Goal: Task Accomplishment & Management: Complete application form

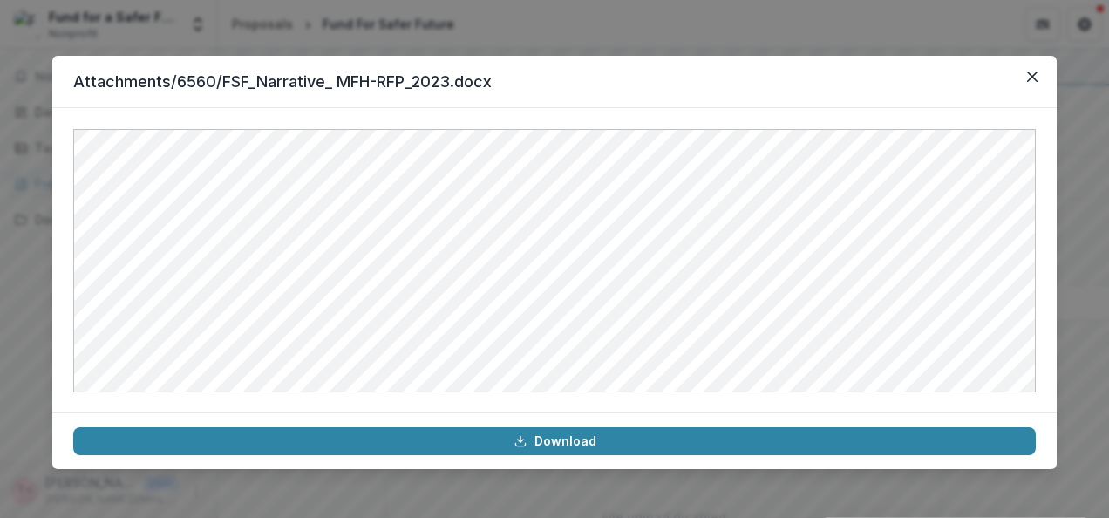
scroll to position [523, 0]
click at [1040, 80] on button "Close" at bounding box center [1033, 77] width 28 height 28
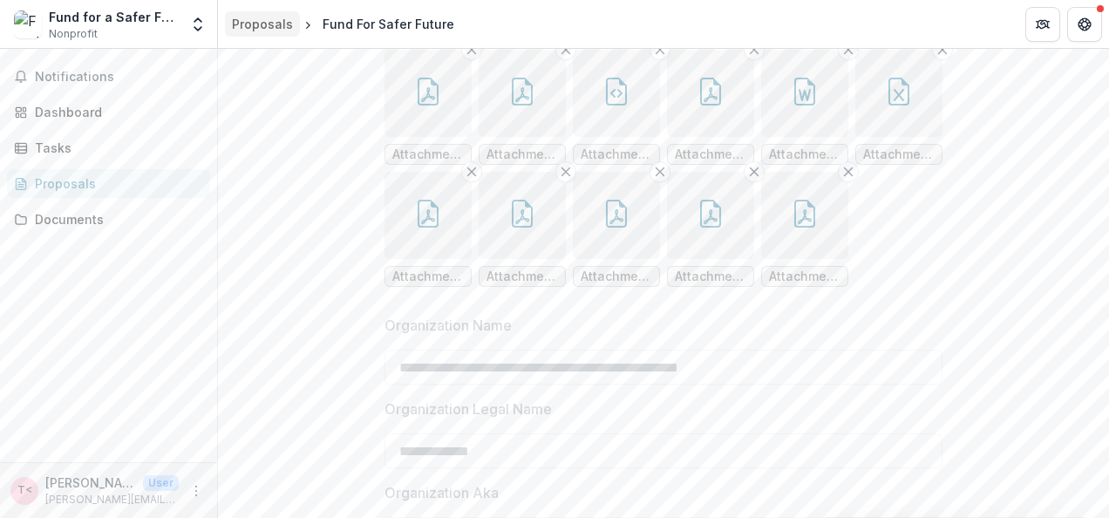
click at [275, 26] on div "Proposals" at bounding box center [262, 24] width 61 height 18
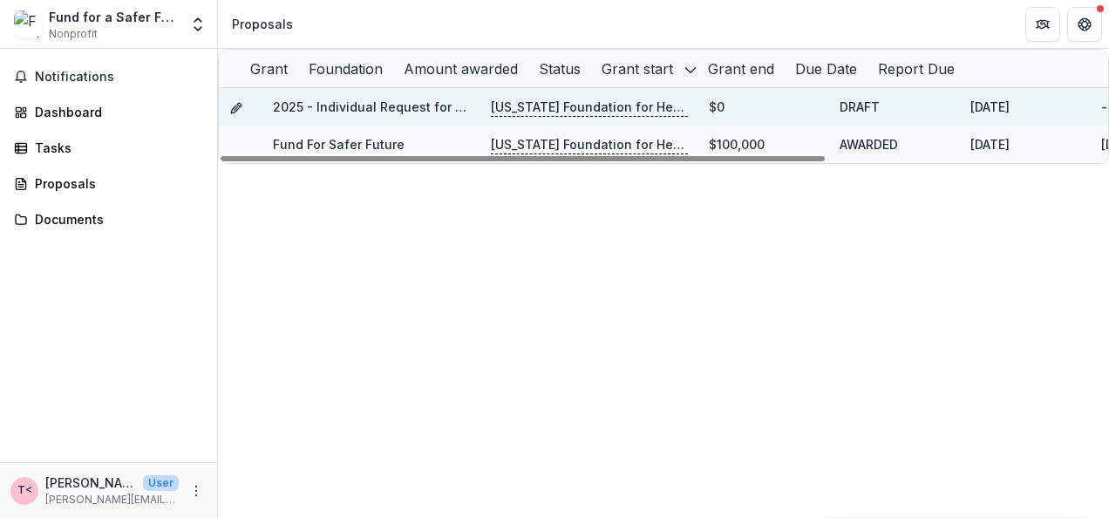
click at [536, 112] on p "[US_STATE] Foundation for Health" at bounding box center [589, 107] width 197 height 19
click at [424, 126] on div "2025 - Individual Request for Applications - Limited Financials" at bounding box center [371, 107] width 197 height 38
click at [417, 114] on link "2025 - Individual Request for Applications - Limited Financials" at bounding box center [464, 106] width 382 height 15
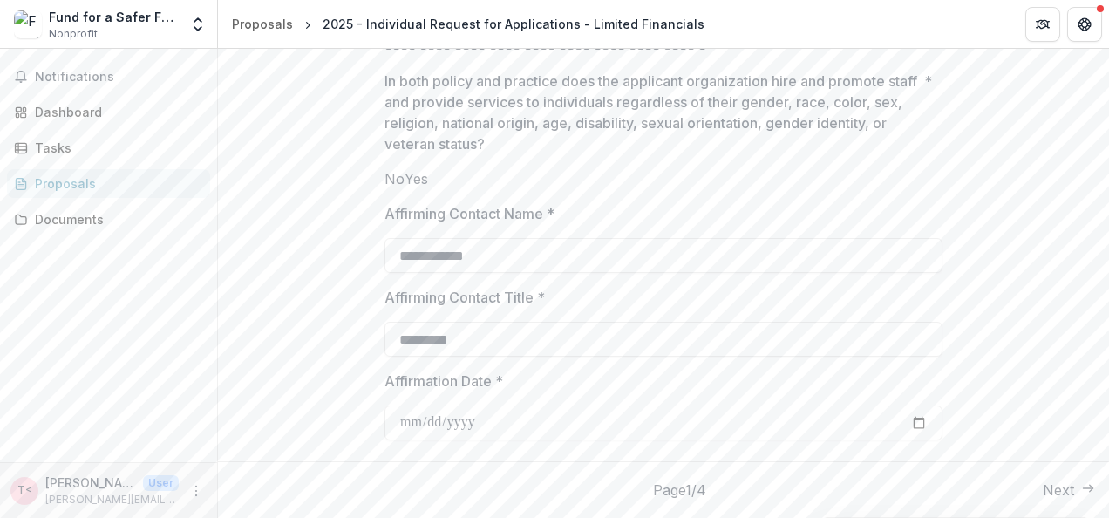
scroll to position [3827, 0]
click at [1043, 501] on button "Next" at bounding box center [1069, 490] width 52 height 21
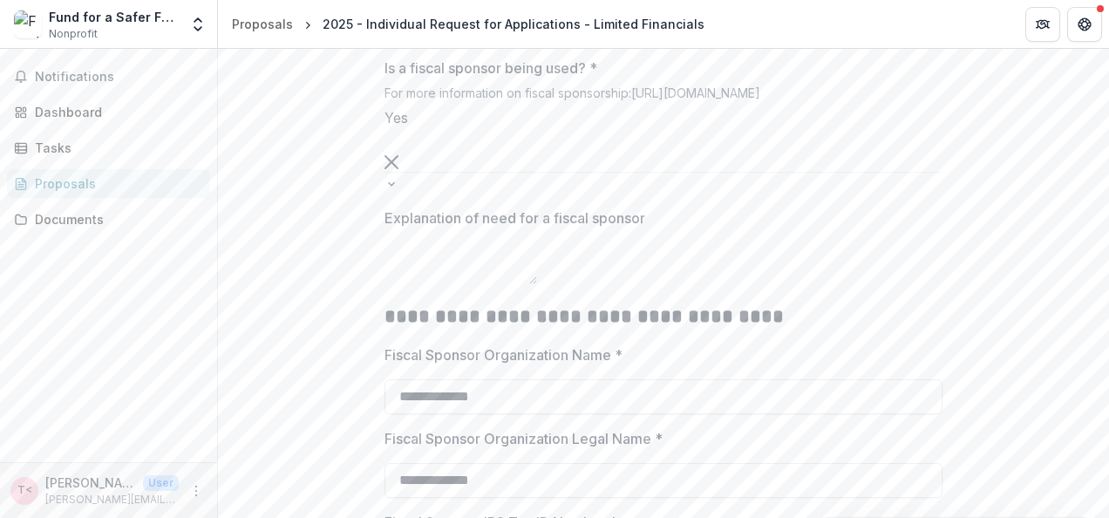
scroll to position [432, 0]
